Goal: Find specific page/section: Find specific page/section

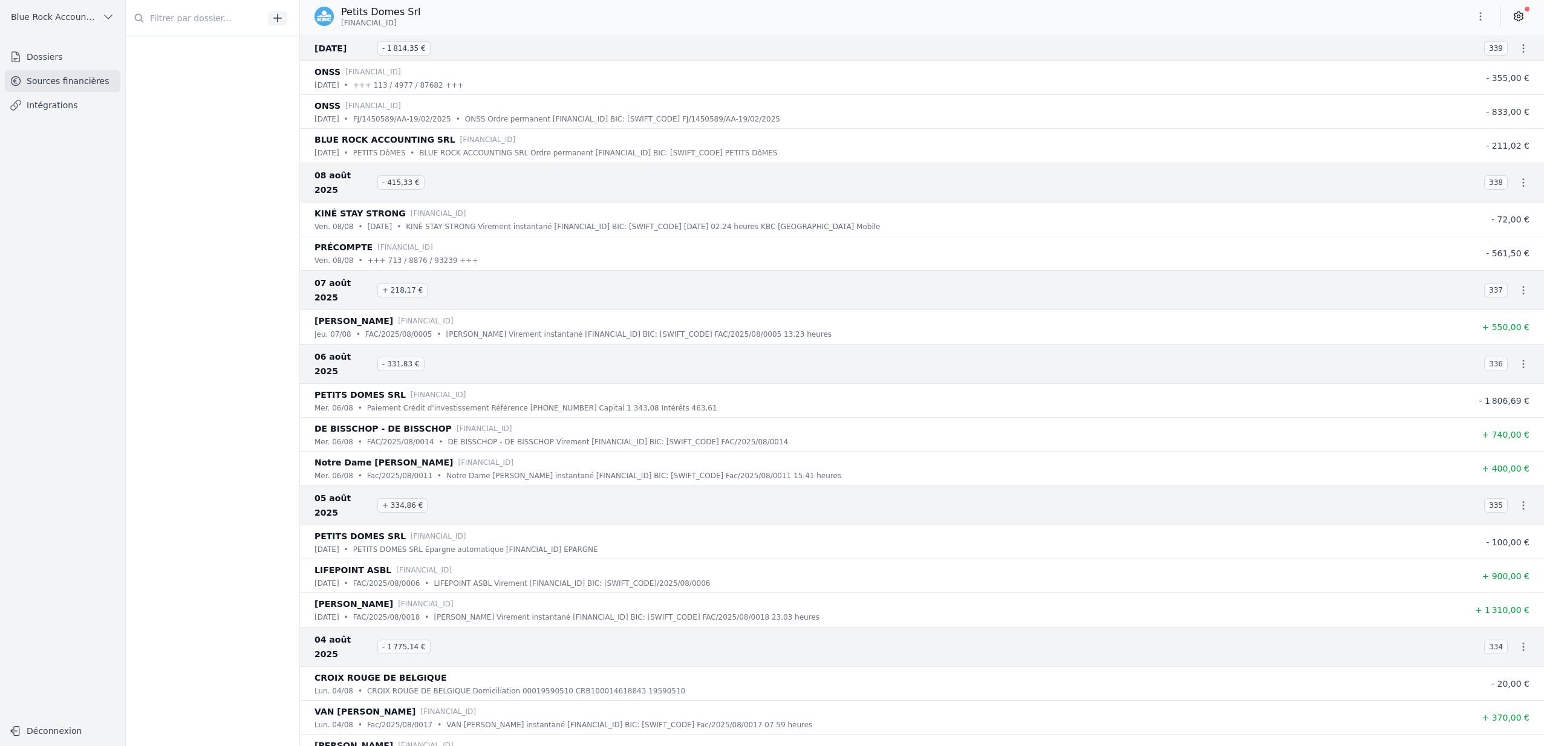
scroll to position [2045, 0]
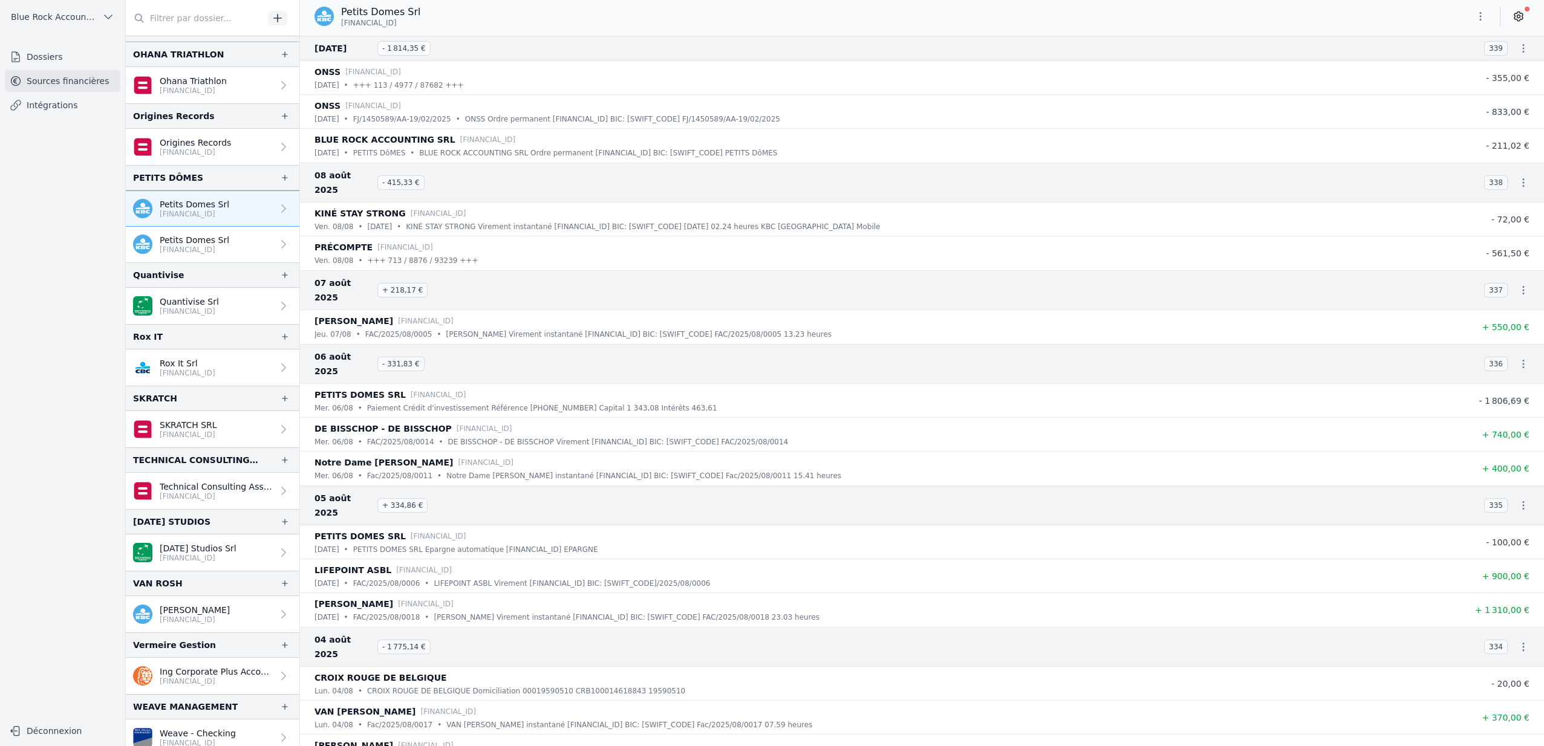
click at [37, 18] on span "Blue Rock Accounting" at bounding box center [54, 17] width 86 height 12
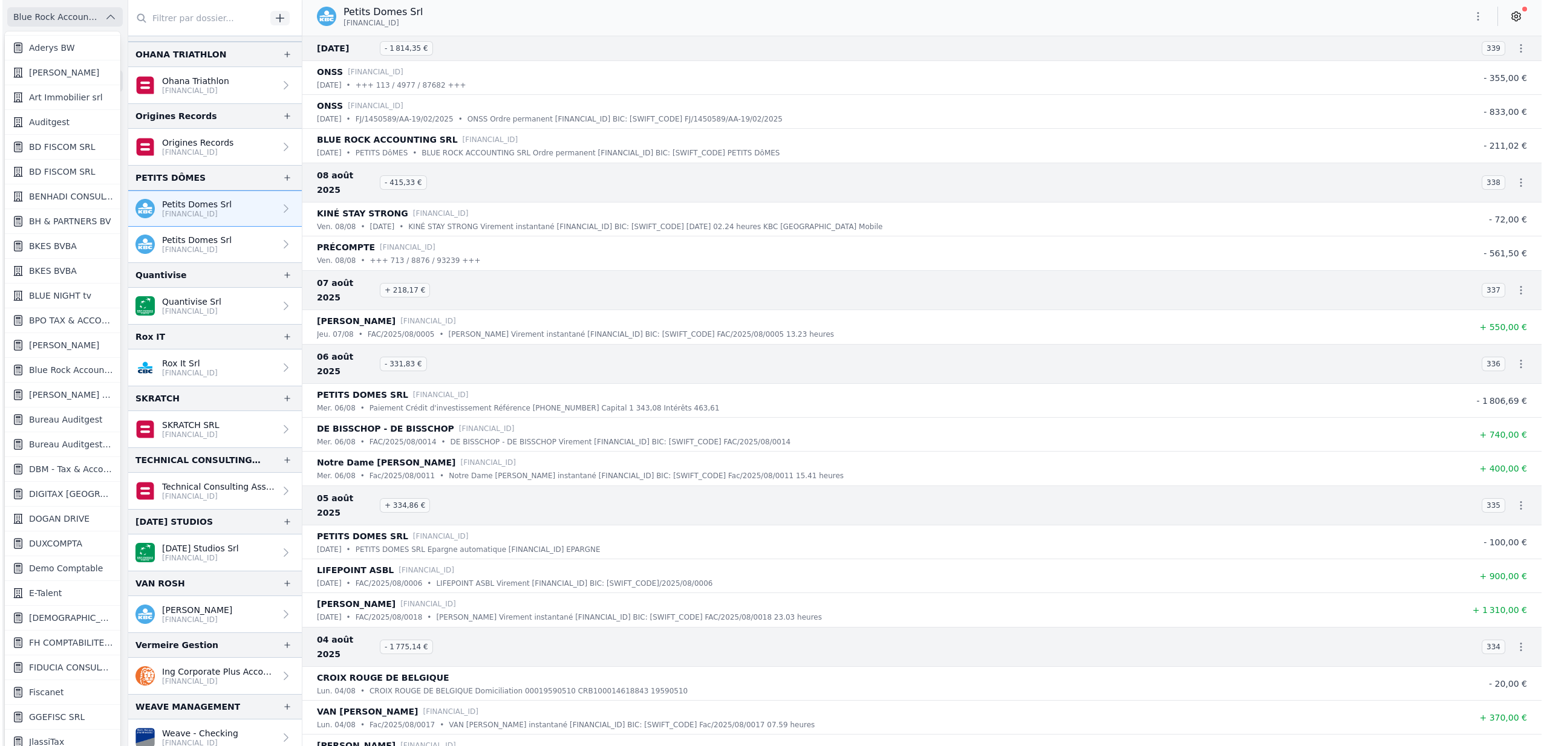
scroll to position [0, 0]
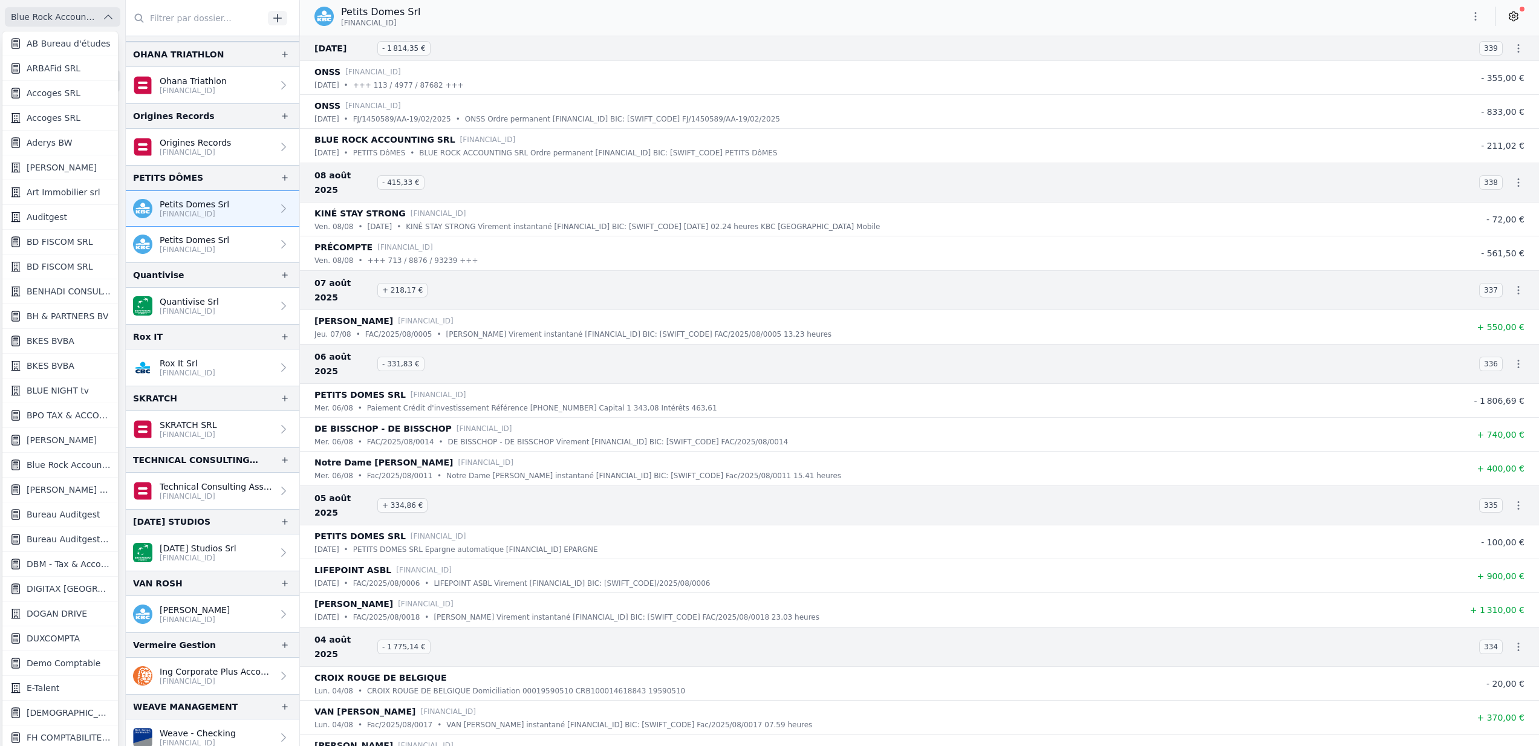
click at [65, 411] on span "BPO TAX & ACCOUNTANCY SRL" at bounding box center [69, 415] width 84 height 12
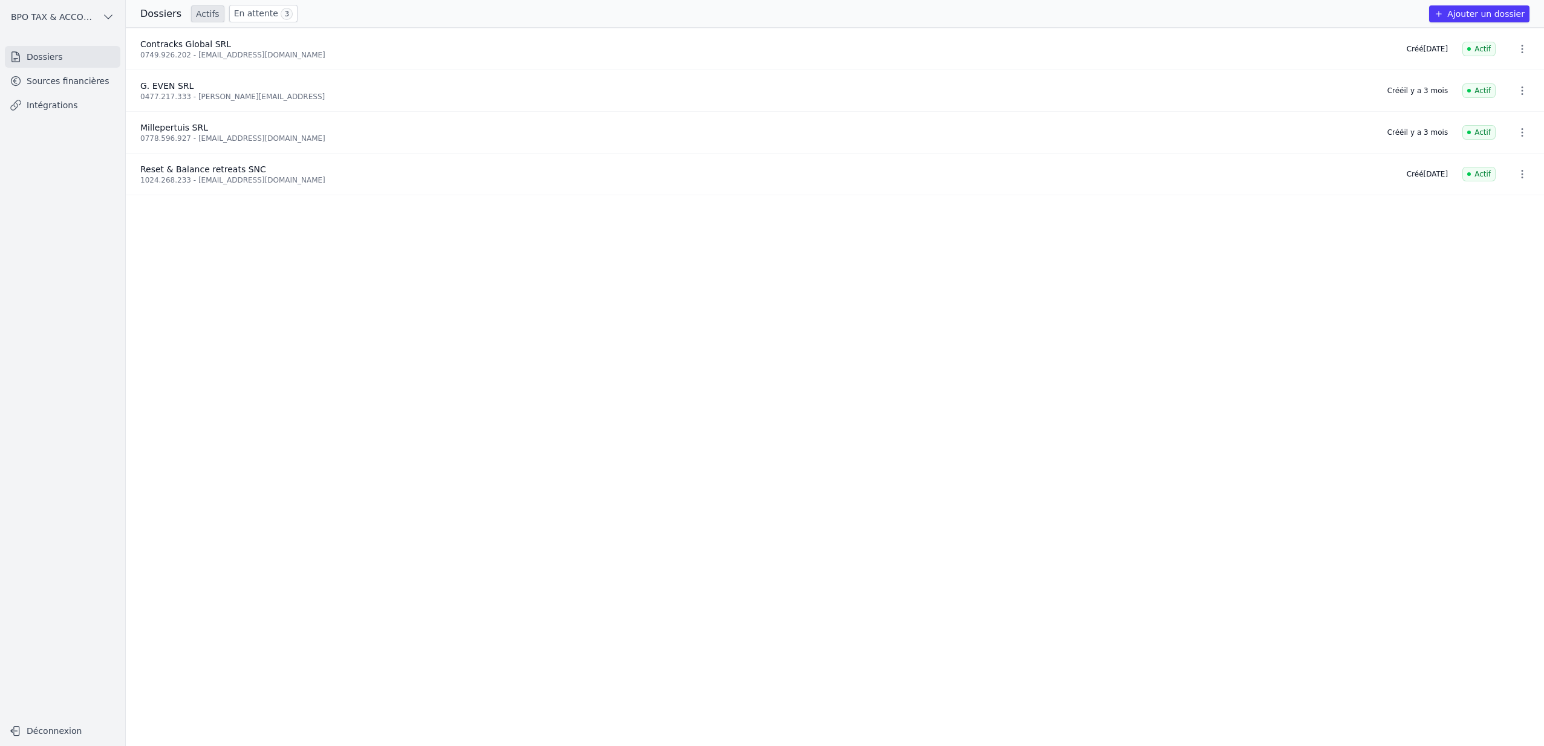
click at [76, 81] on link "Sources financières" at bounding box center [63, 81] width 116 height 22
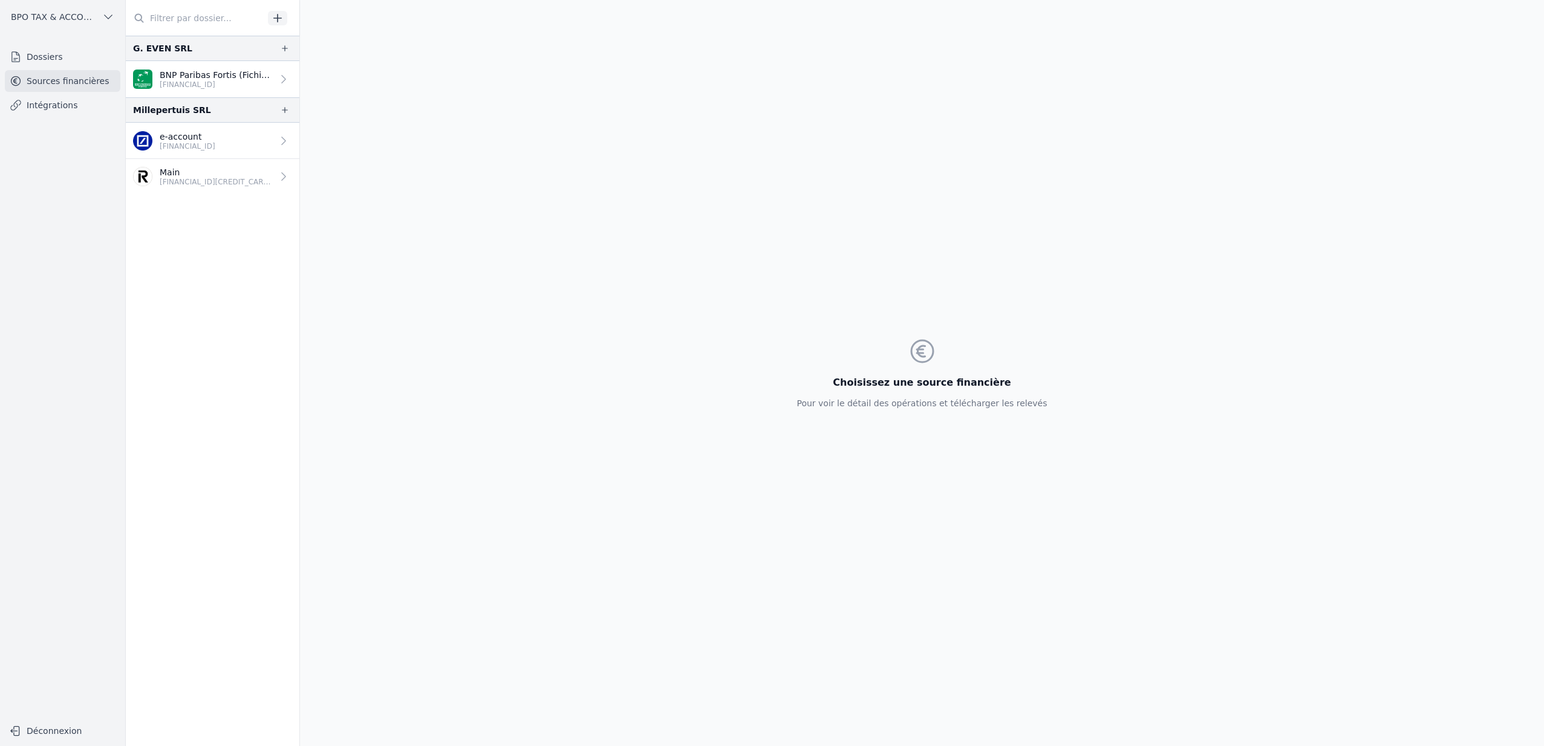
click at [206, 181] on p "[FINANCIAL_ID][CREDIT_CARD_NUMBER]" at bounding box center [216, 182] width 113 height 10
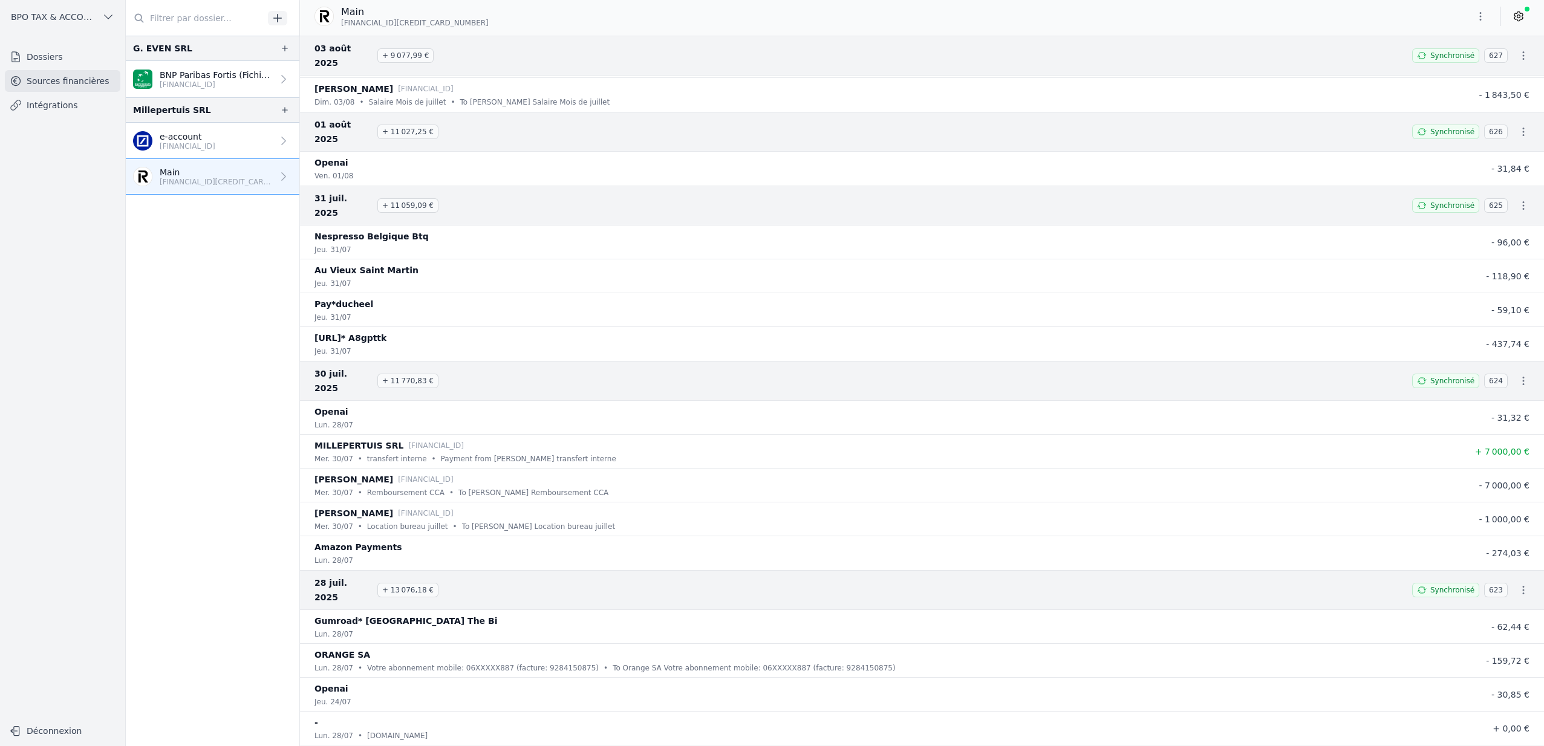
scroll to position [500, 0]
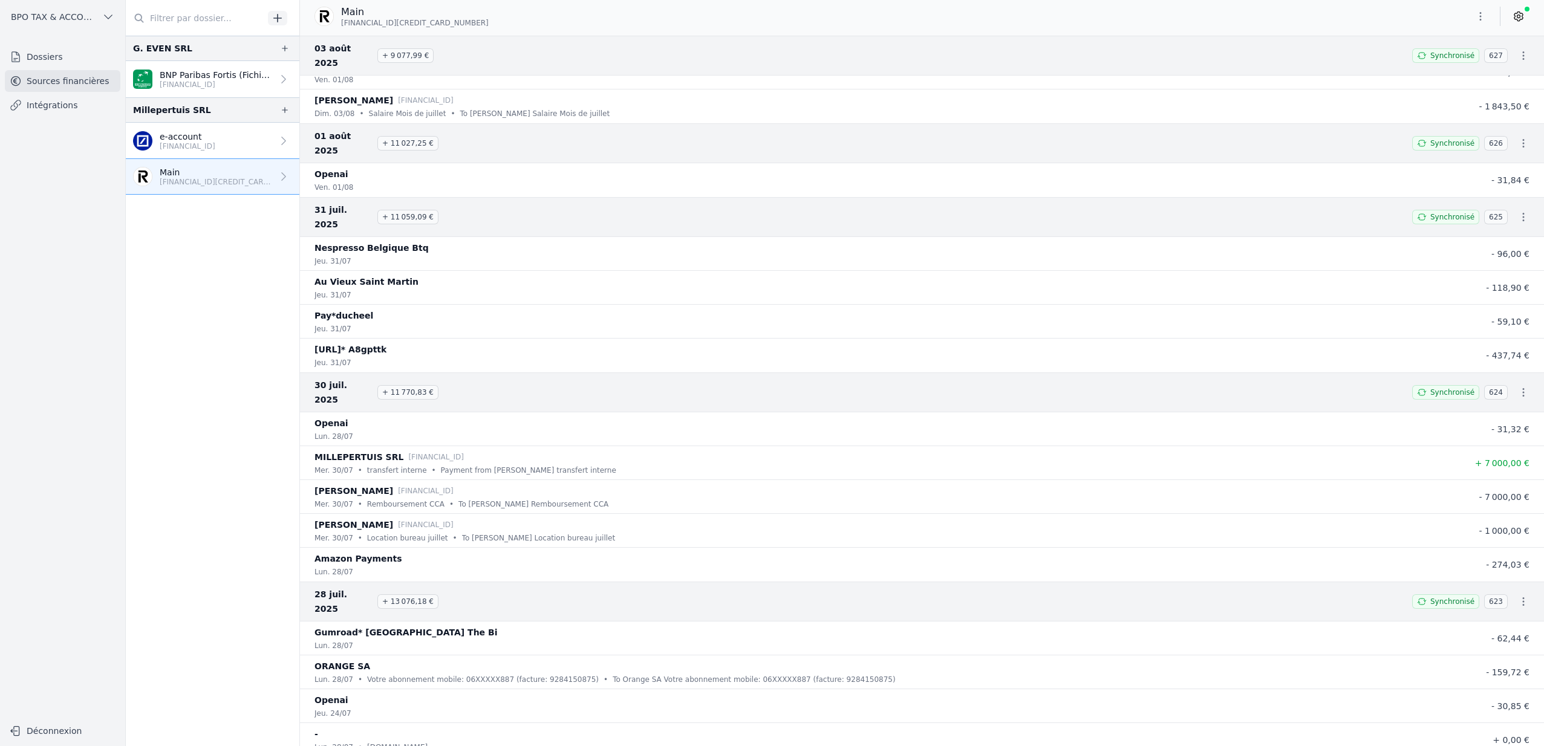
click at [690, 484] on div "[PERSON_NAME] [FINANCIAL_ID]" at bounding box center [885, 491] width 1142 height 15
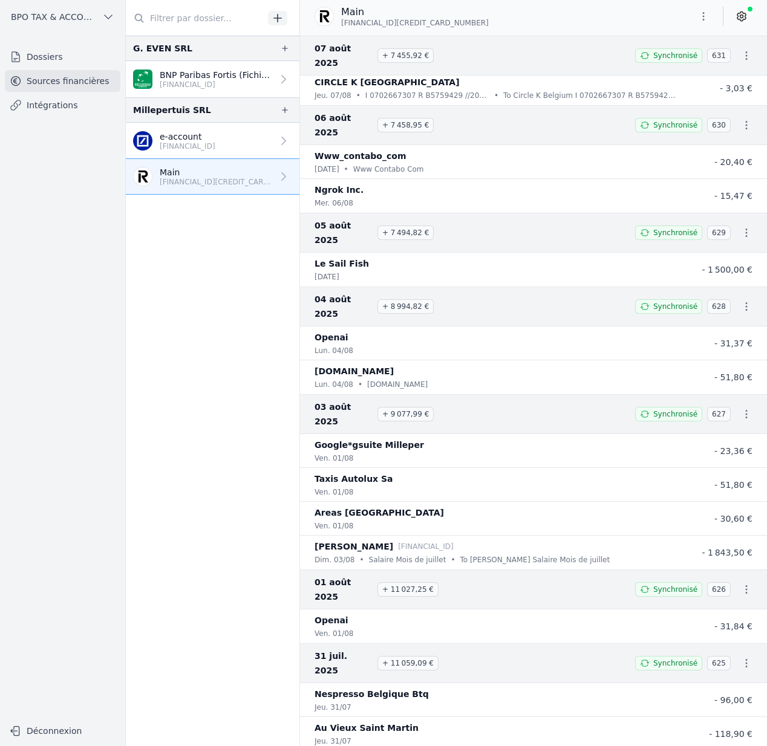
scroll to position [98, 0]
